Goal: Task Accomplishment & Management: Complete application form

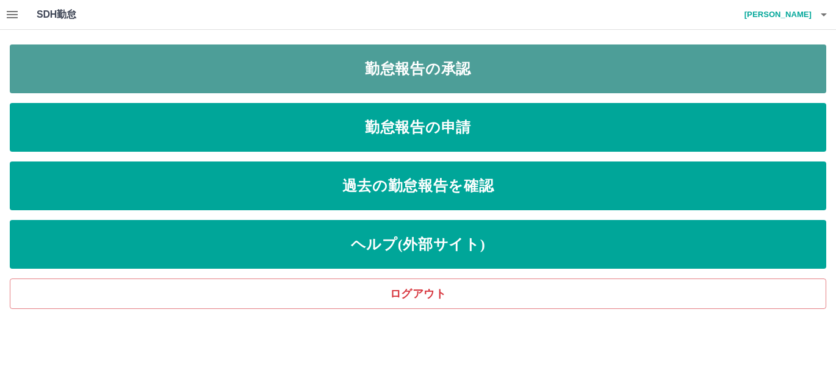
click at [462, 74] on link "勤怠報告の承認" at bounding box center [418, 69] width 816 height 49
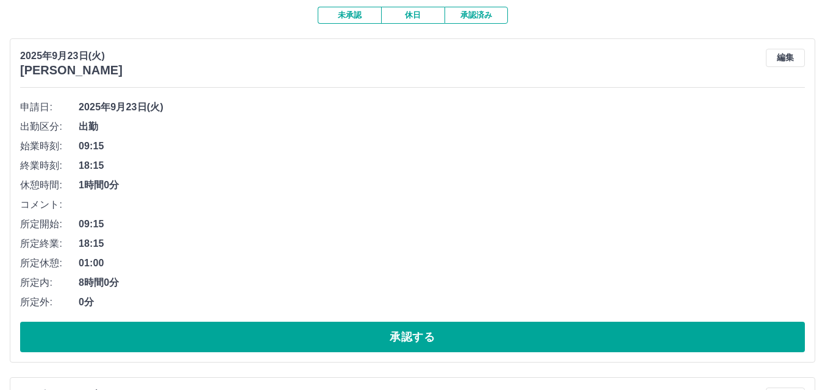
scroll to position [122, 0]
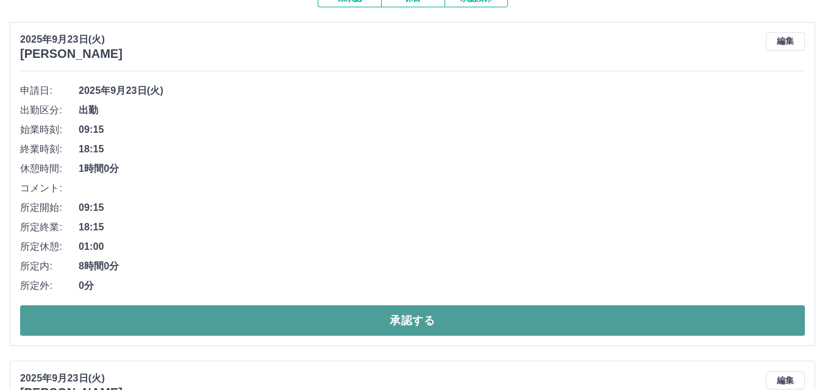
click at [245, 319] on button "承認する" at bounding box center [412, 321] width 785 height 30
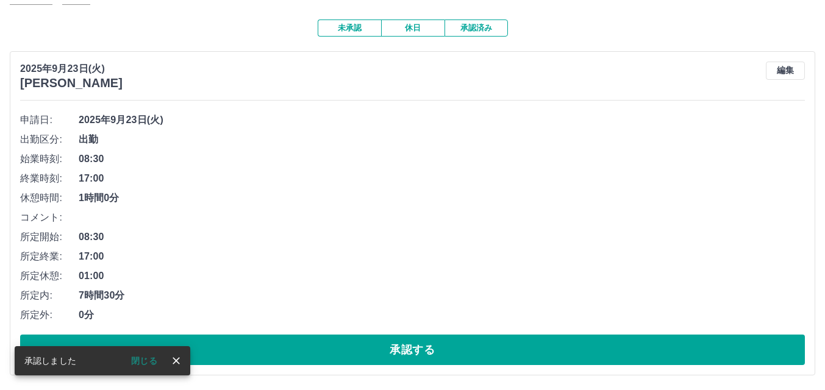
scroll to position [94, 0]
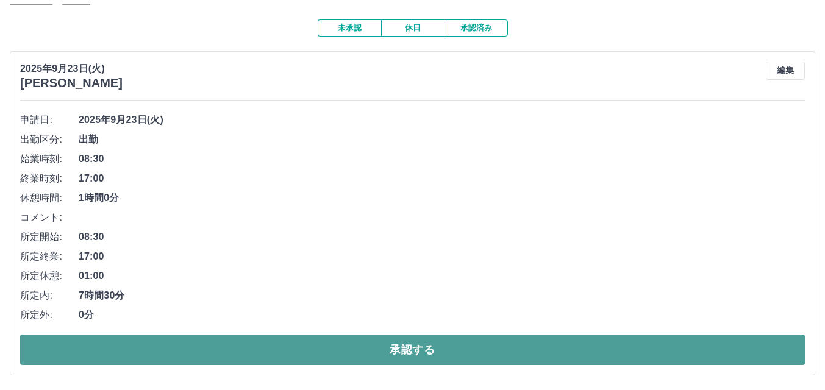
click at [328, 346] on button "承認する" at bounding box center [412, 350] width 785 height 30
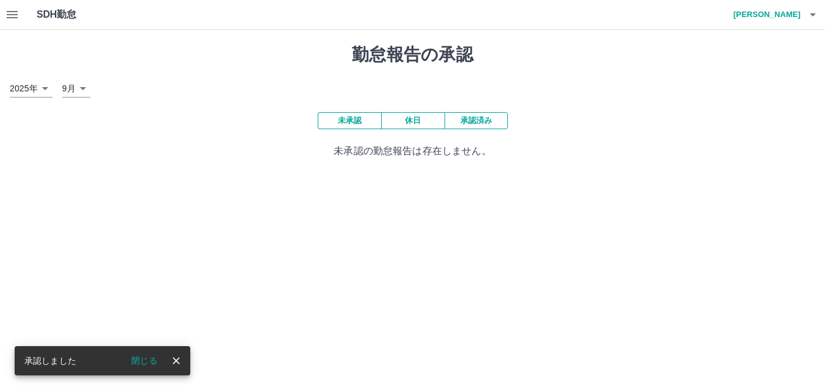
scroll to position [0, 0]
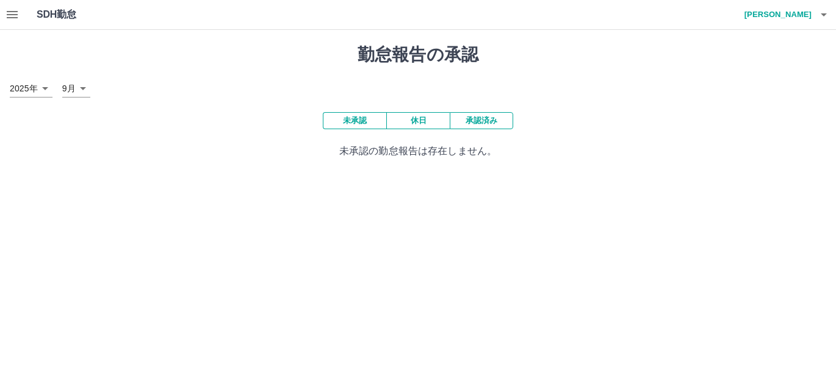
click at [15, 16] on icon "button" at bounding box center [12, 14] width 15 height 15
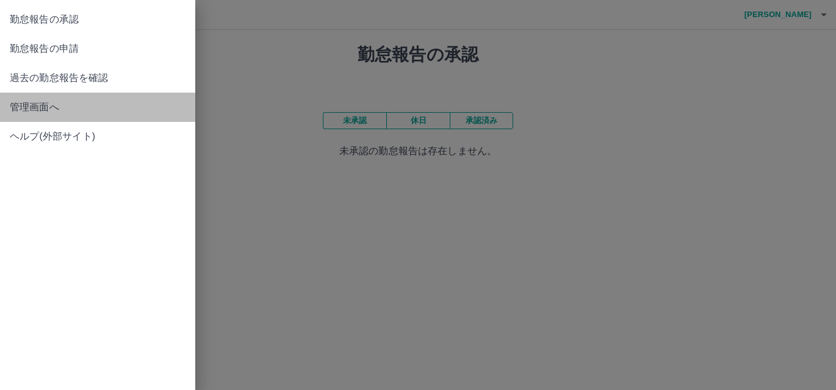
click at [14, 106] on span "管理画面へ" at bounding box center [98, 107] width 176 height 15
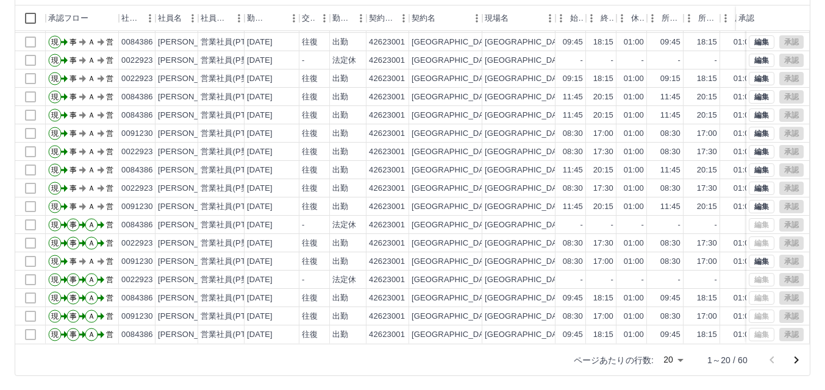
scroll to position [125, 0]
click at [797, 360] on icon "次のページへ" at bounding box center [796, 360] width 15 height 15
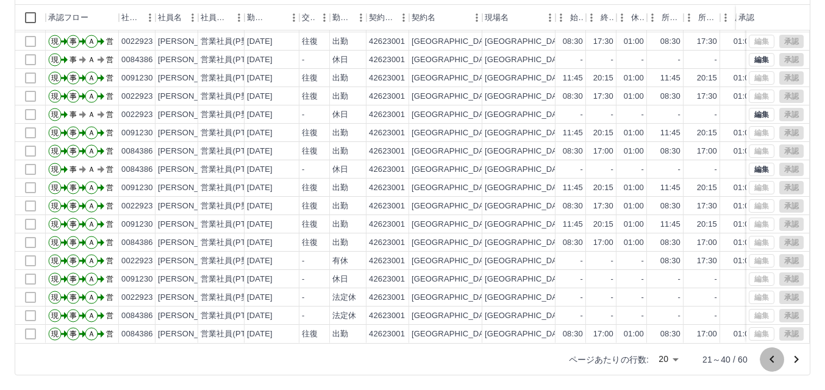
click at [770, 362] on icon "前のページへ" at bounding box center [772, 360] width 15 height 15
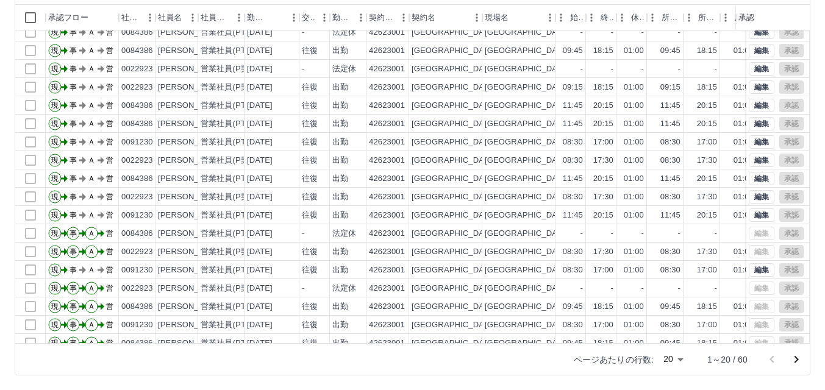
scroll to position [63, 0]
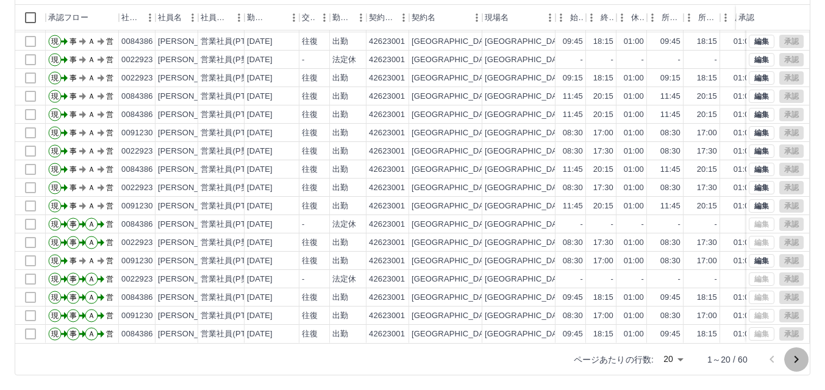
click at [793, 359] on icon "次のページへ" at bounding box center [796, 360] width 15 height 15
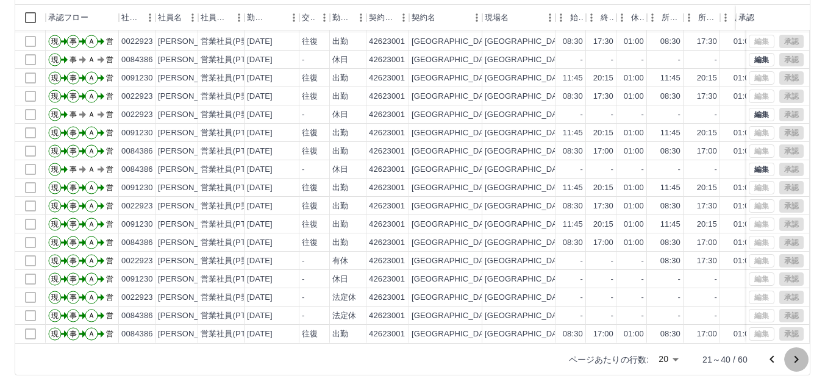
click at [797, 360] on icon "次のページへ" at bounding box center [797, 359] width 4 height 7
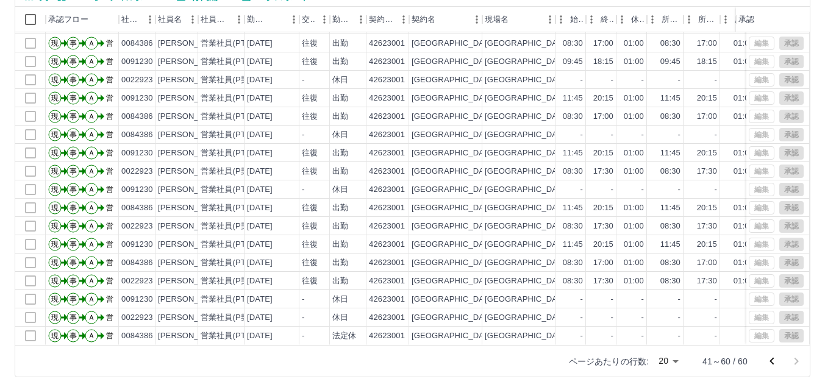
scroll to position [125, 0]
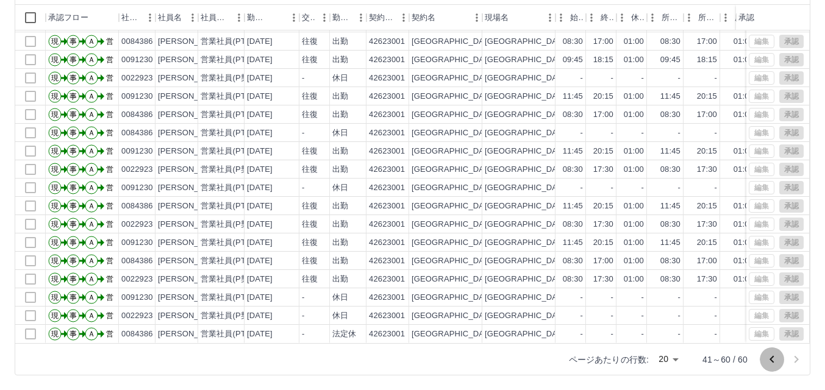
click at [774, 362] on icon "前のページへ" at bounding box center [772, 359] width 4 height 7
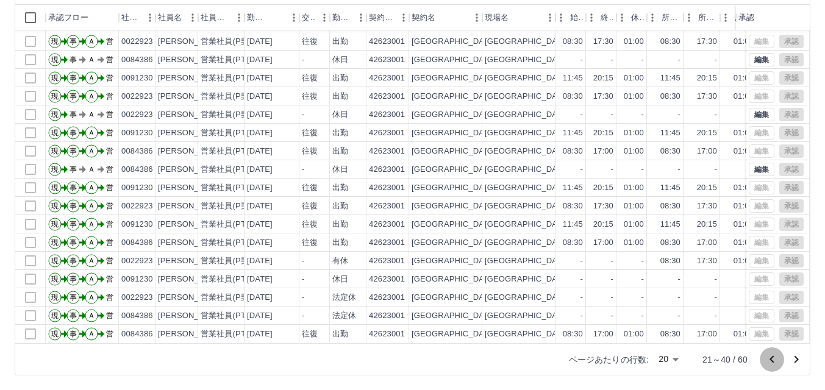
click at [770, 361] on icon "前のページへ" at bounding box center [772, 360] width 15 height 15
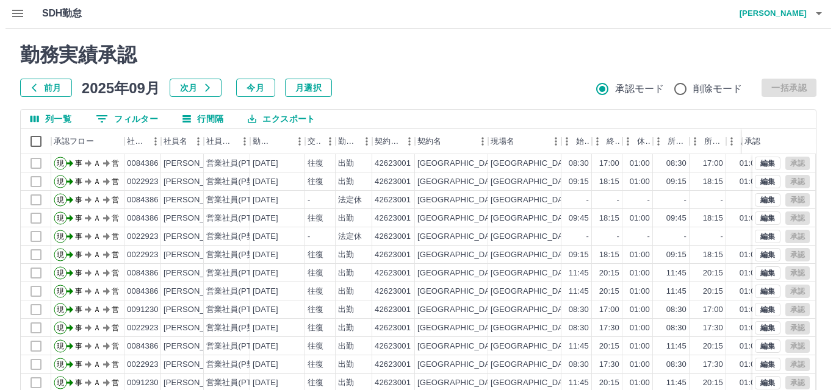
scroll to position [0, 0]
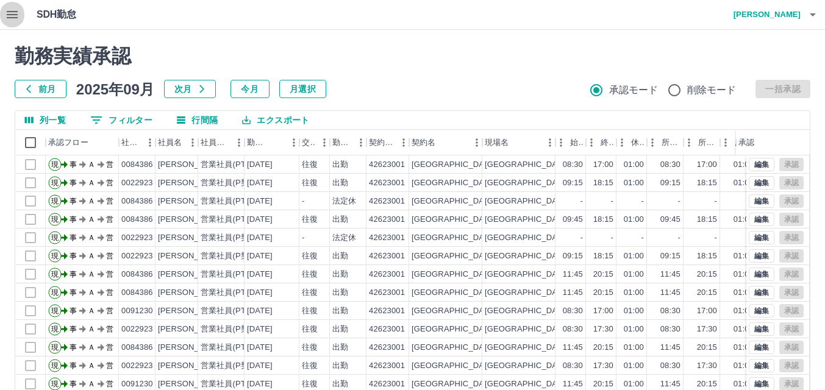
click at [11, 14] on icon "button" at bounding box center [12, 14] width 11 height 7
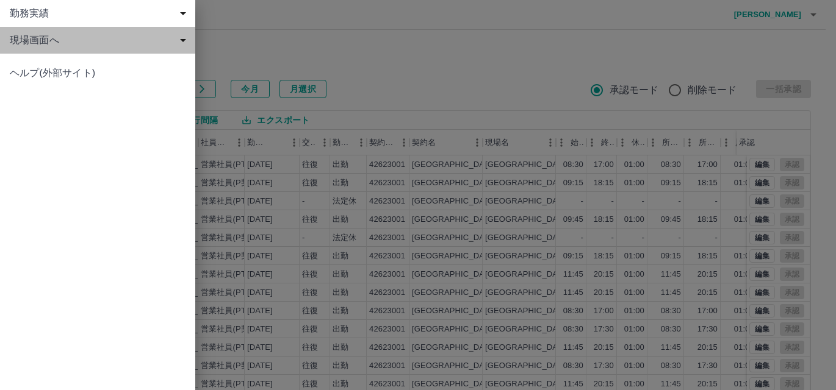
click at [30, 41] on span "現場画面へ" at bounding box center [100, 40] width 181 height 15
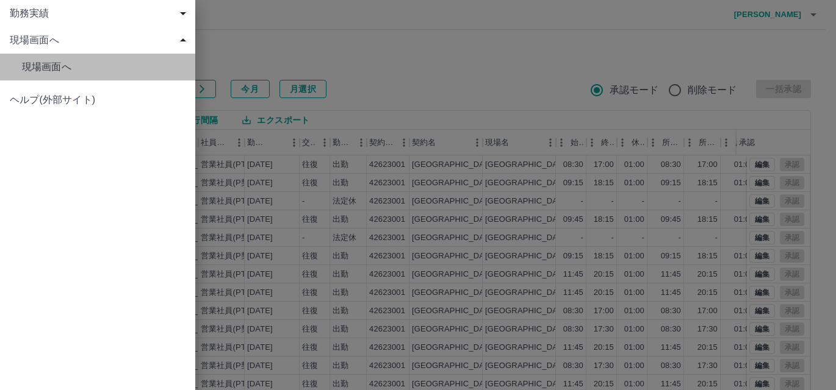
click at [35, 62] on span "現場画面へ" at bounding box center [103, 67] width 163 height 15
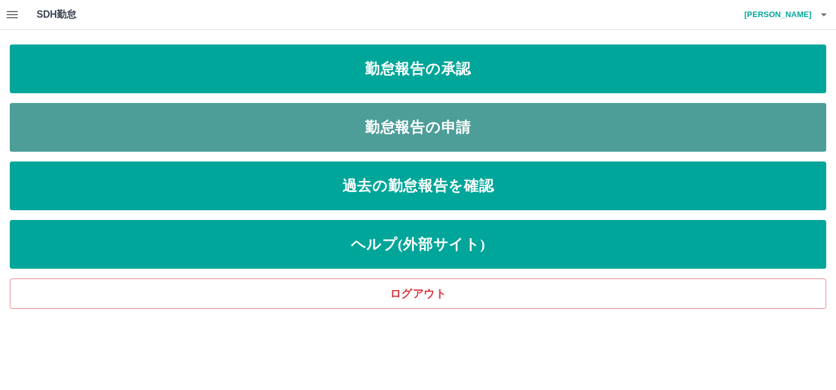
click at [215, 122] on link "勤怠報告の申請" at bounding box center [418, 127] width 816 height 49
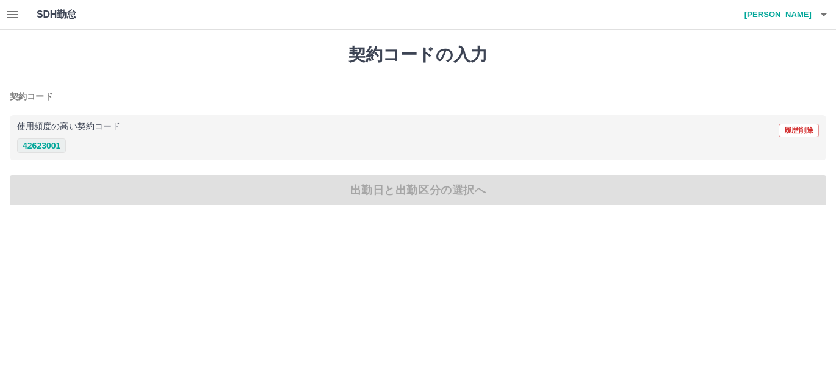
click at [51, 146] on button "42623001" at bounding box center [41, 145] width 49 height 15
type input "********"
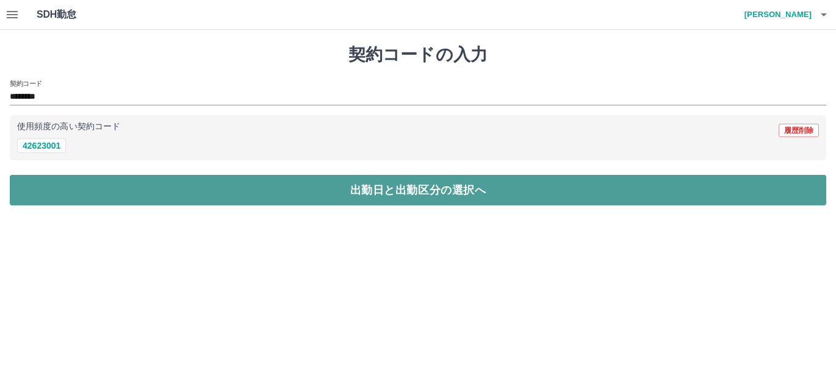
click at [45, 187] on button "出勤日と出勤区分の選択へ" at bounding box center [418, 190] width 816 height 30
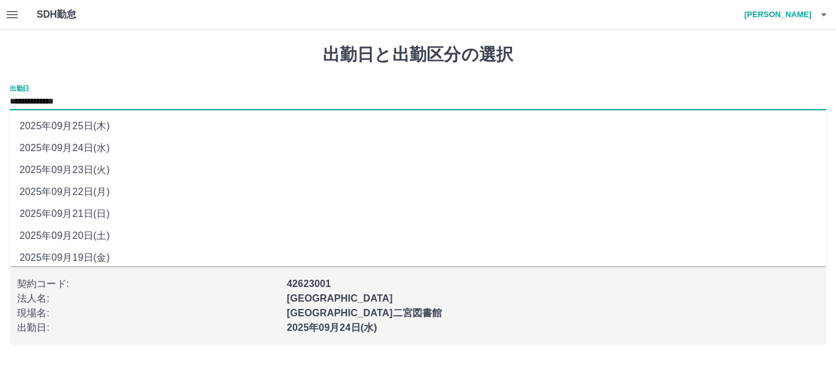
click at [105, 102] on input "**********" at bounding box center [418, 102] width 816 height 15
click at [94, 124] on li "2025年09月25日(木)" at bounding box center [418, 126] width 816 height 22
type input "**********"
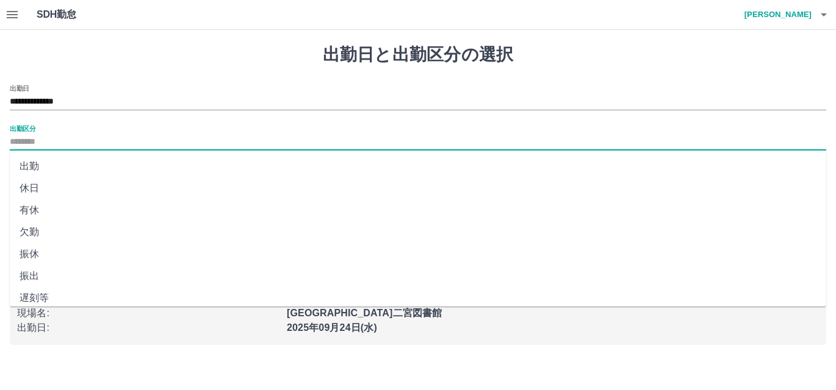
click at [81, 137] on input "出勤区分" at bounding box center [418, 142] width 816 height 15
click at [46, 273] on li "法定休" at bounding box center [418, 274] width 816 height 22
type input "***"
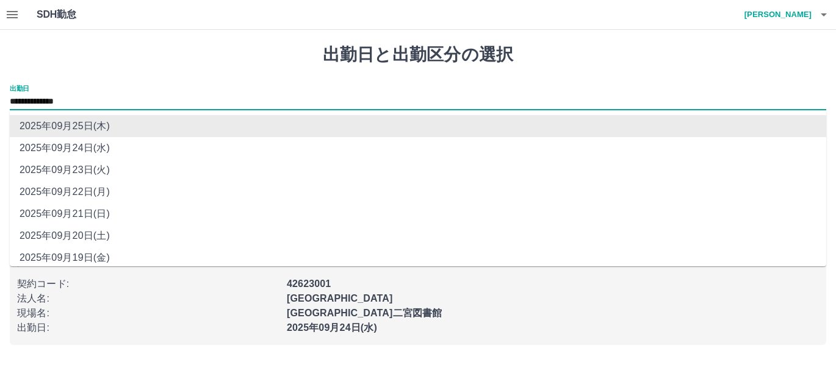
click at [109, 102] on input "**********" at bounding box center [418, 102] width 816 height 15
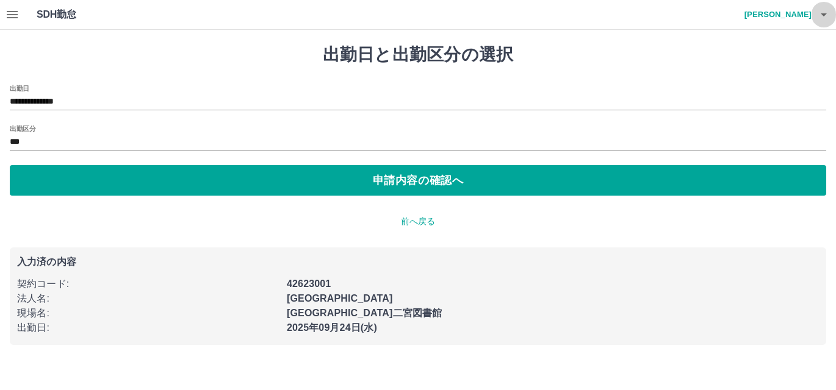
click at [822, 16] on icon "button" at bounding box center [823, 14] width 15 height 15
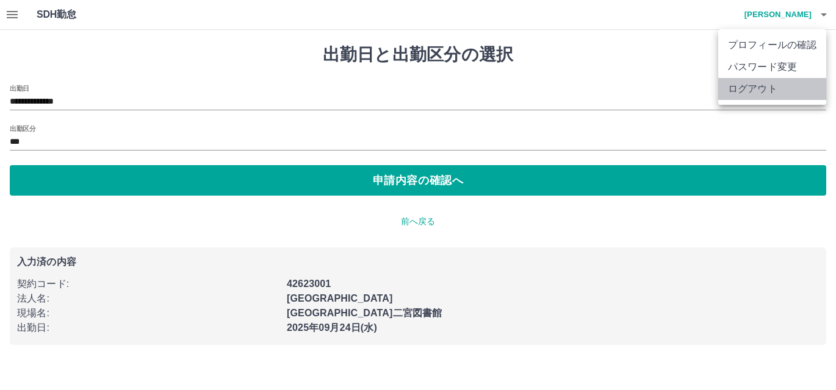
click at [765, 90] on li "ログアウト" at bounding box center [772, 89] width 108 height 22
